Goal: Transaction & Acquisition: Purchase product/service

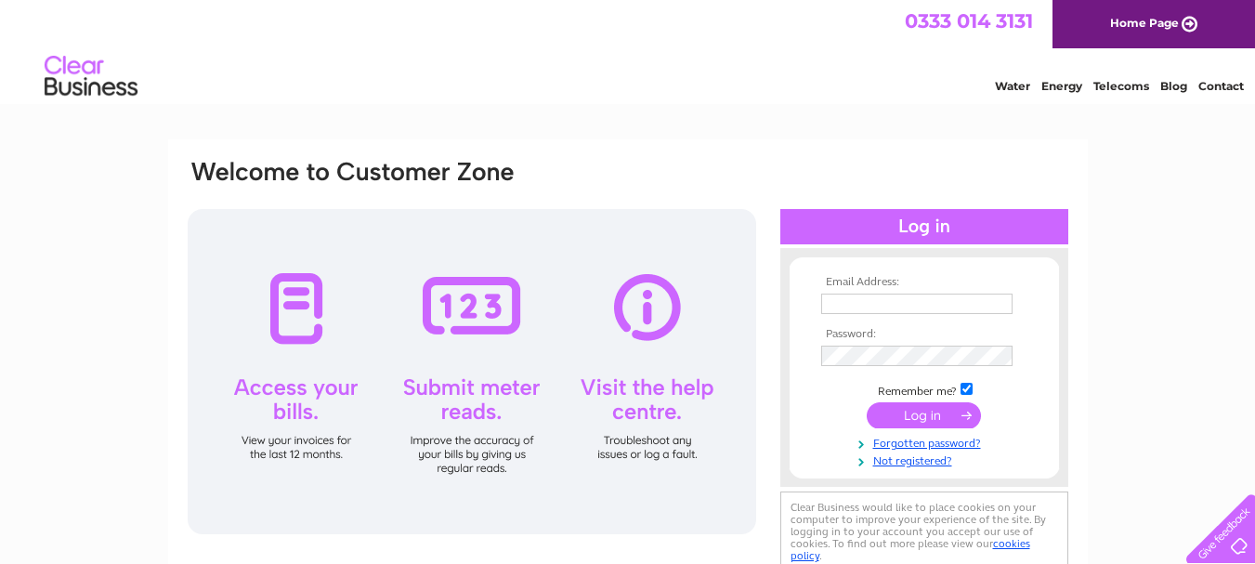
type input "[EMAIL_ADDRESS][PERSON_NAME][DOMAIN_NAME]"
click at [921, 417] on input "submit" at bounding box center [924, 415] width 114 height 26
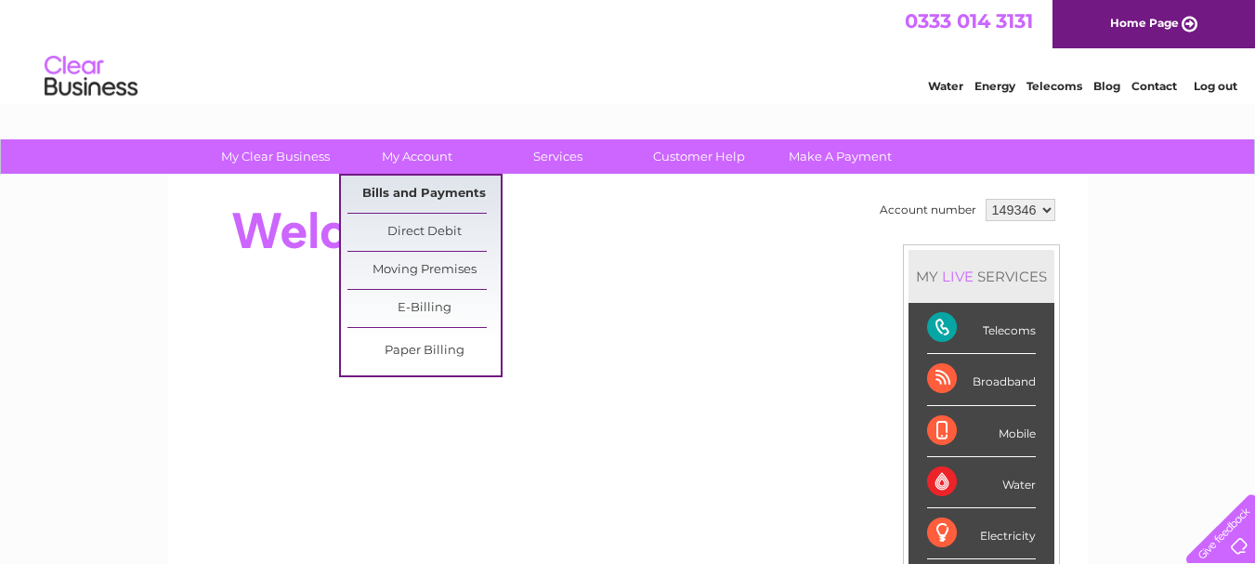
click at [423, 192] on link "Bills and Payments" at bounding box center [423, 194] width 153 height 37
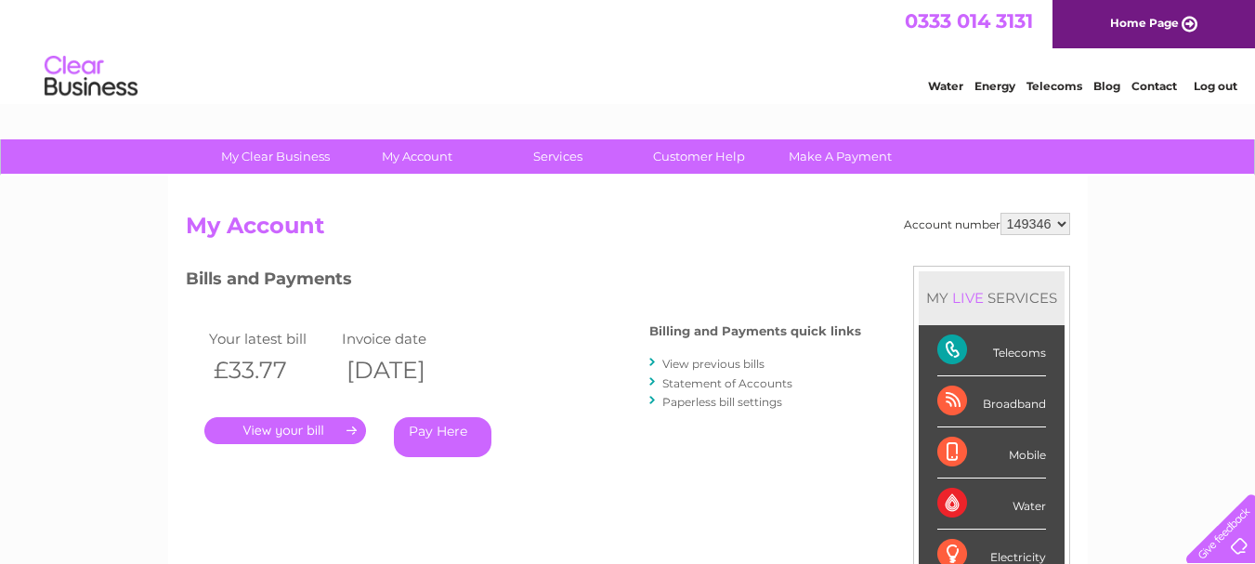
click at [320, 431] on link "." at bounding box center [285, 430] width 162 height 27
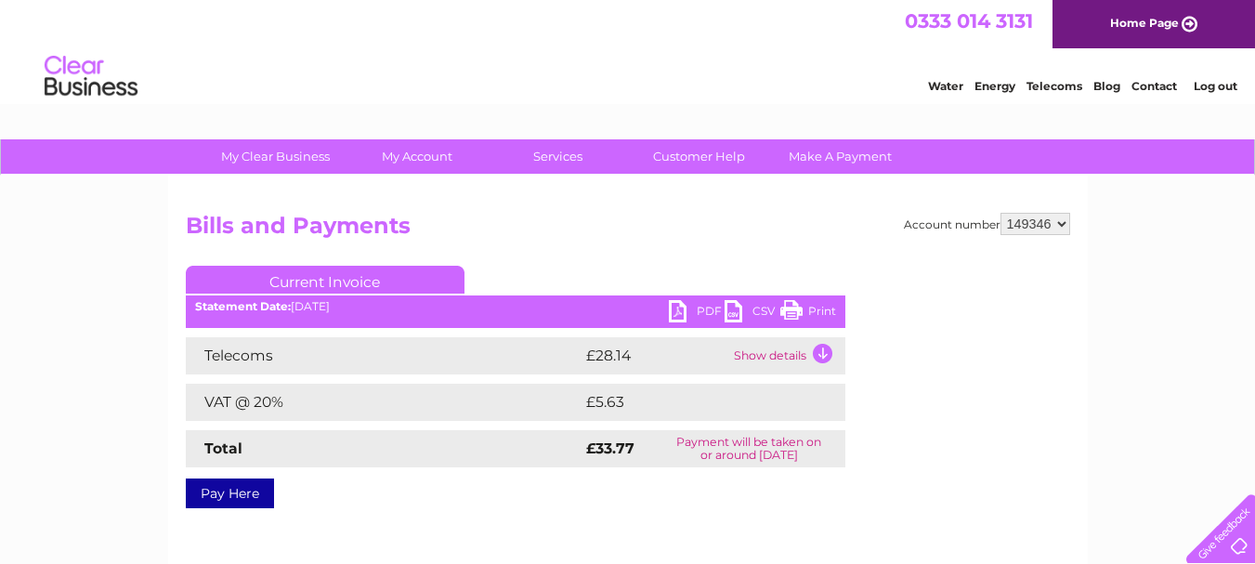
click at [797, 362] on td "Show details" at bounding box center [787, 355] width 116 height 37
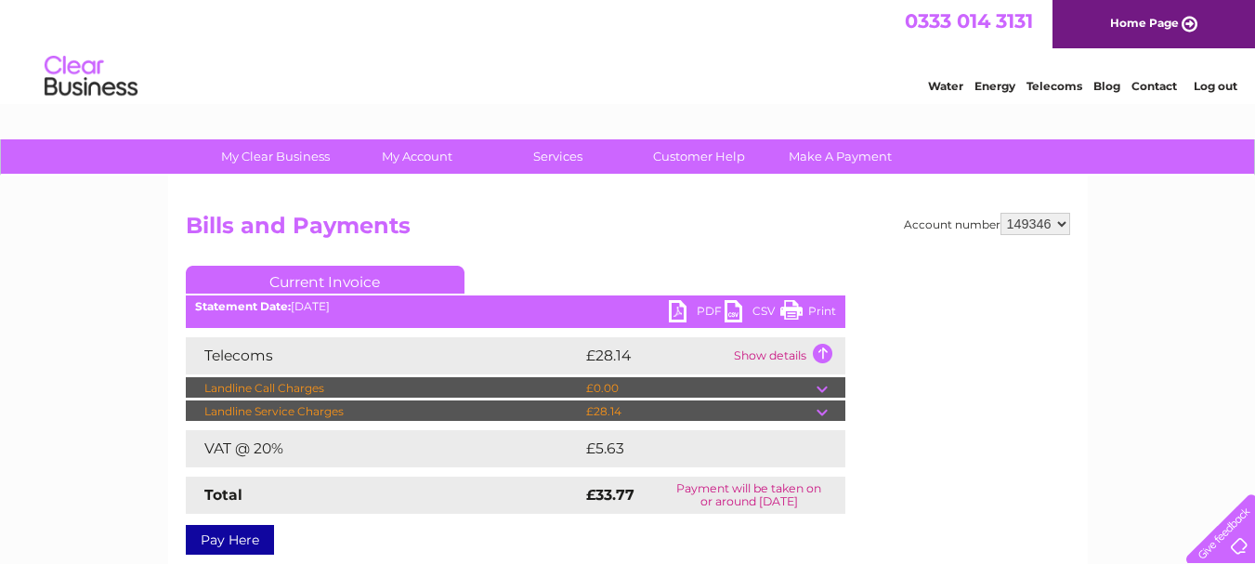
click at [820, 355] on td "Show details" at bounding box center [787, 355] width 116 height 37
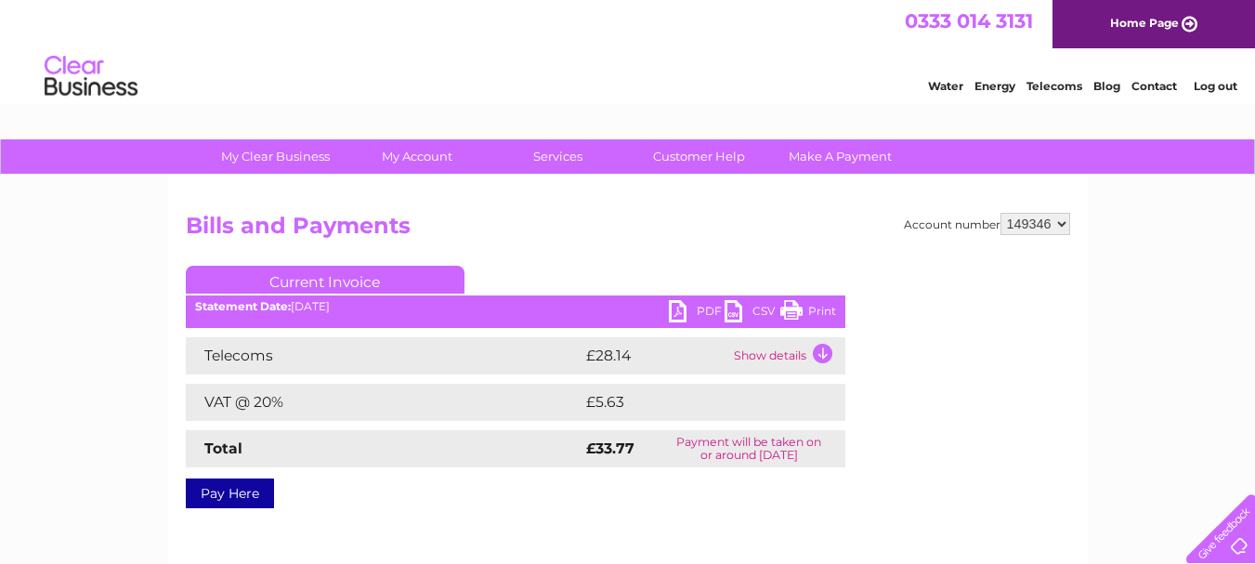
click at [236, 499] on link "Pay Here" at bounding box center [230, 493] width 88 height 30
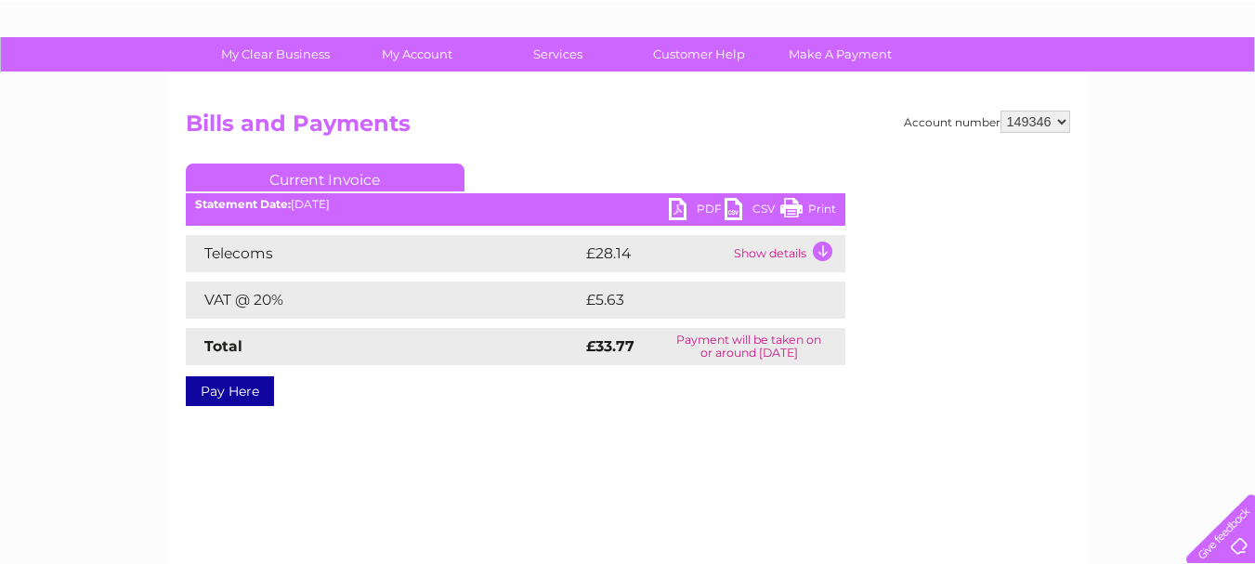
scroll to position [93, 0]
